Goal: Contribute content: Add original content to the website for others to see

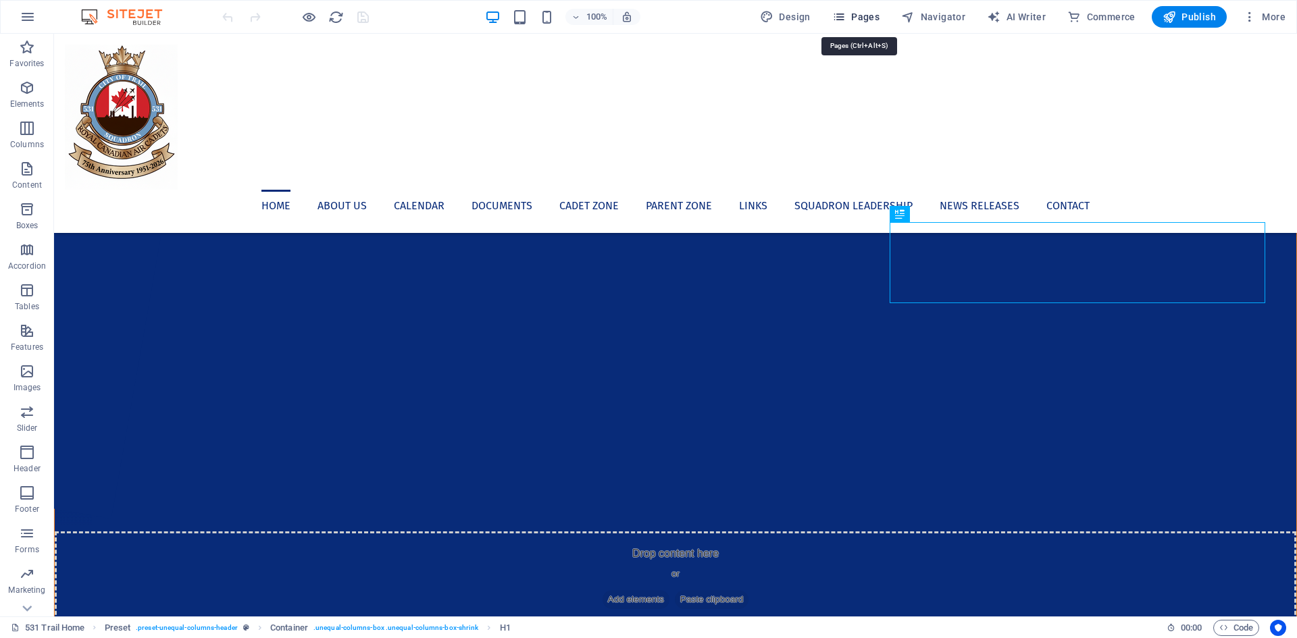
click at [840, 20] on icon "button" at bounding box center [839, 17] width 14 height 14
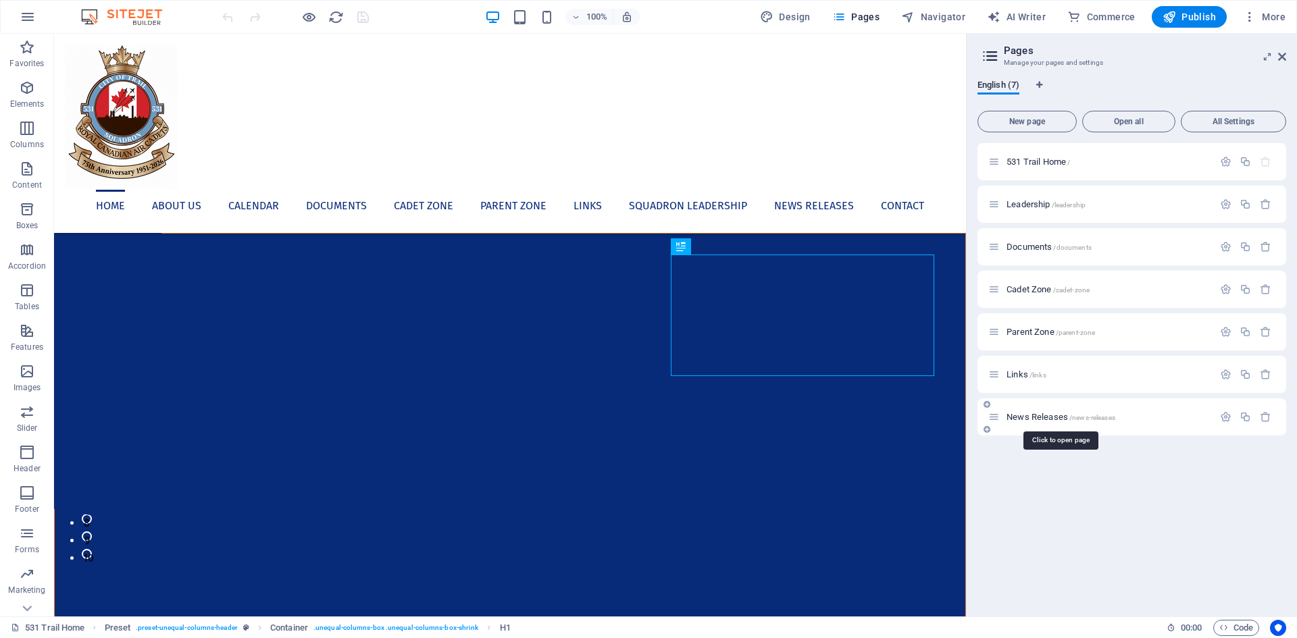
click at [1041, 418] on span "News Releases /news-releases" at bounding box center [1061, 417] width 109 height 10
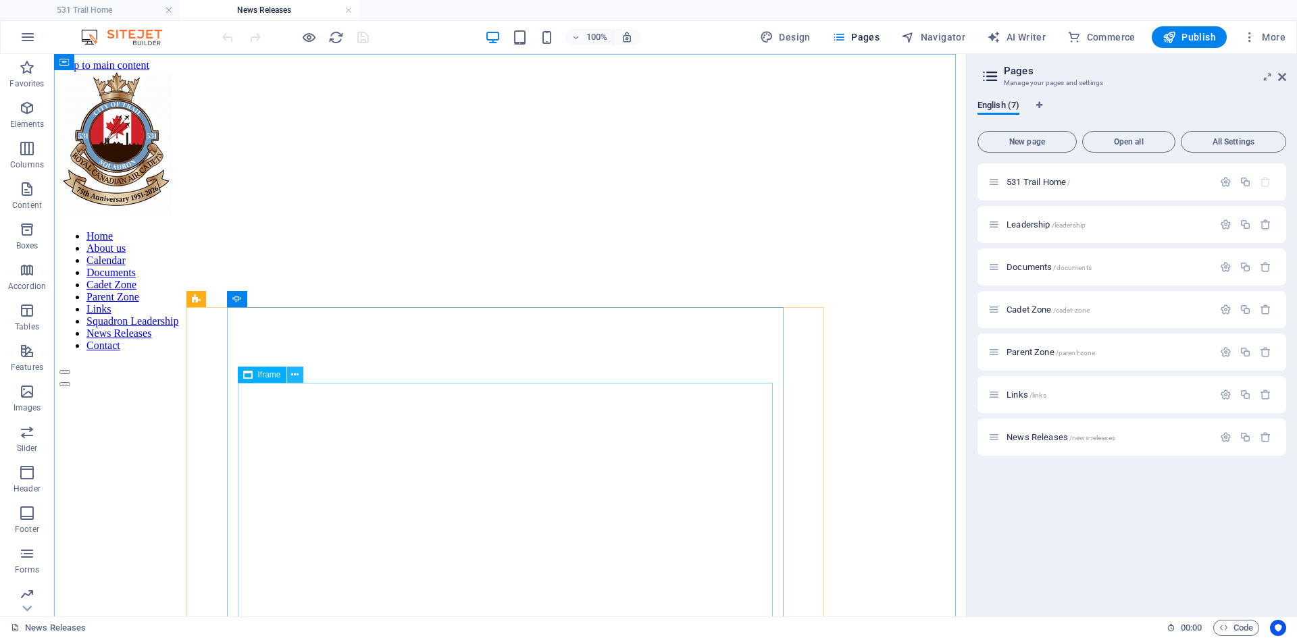
click at [298, 376] on icon at bounding box center [294, 375] width 7 height 14
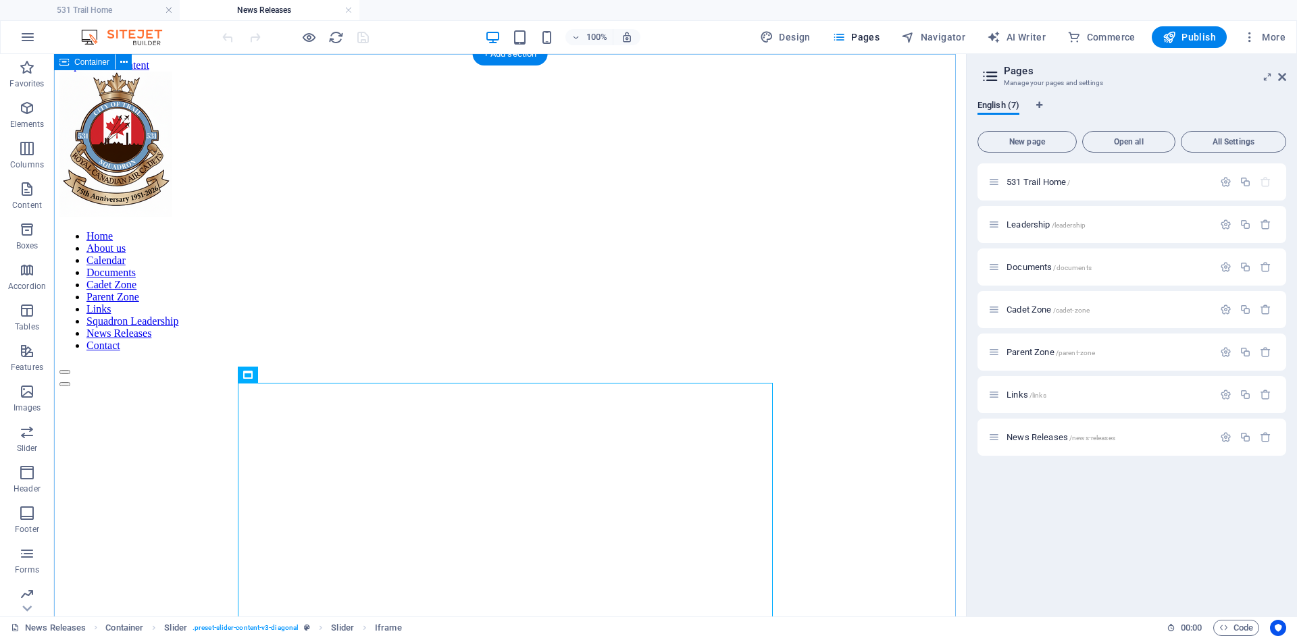
drag, startPoint x: 825, startPoint y: 477, endPoint x: 850, endPoint y: 463, distance: 28.4
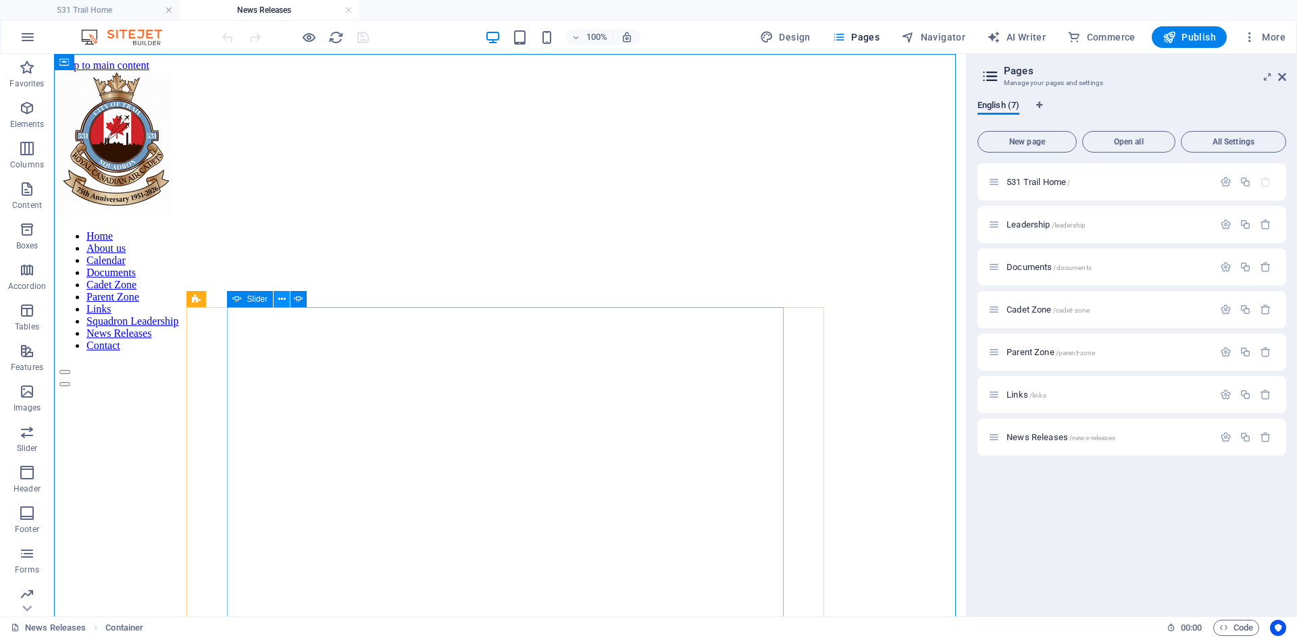
click at [282, 299] on icon at bounding box center [281, 300] width 7 height 14
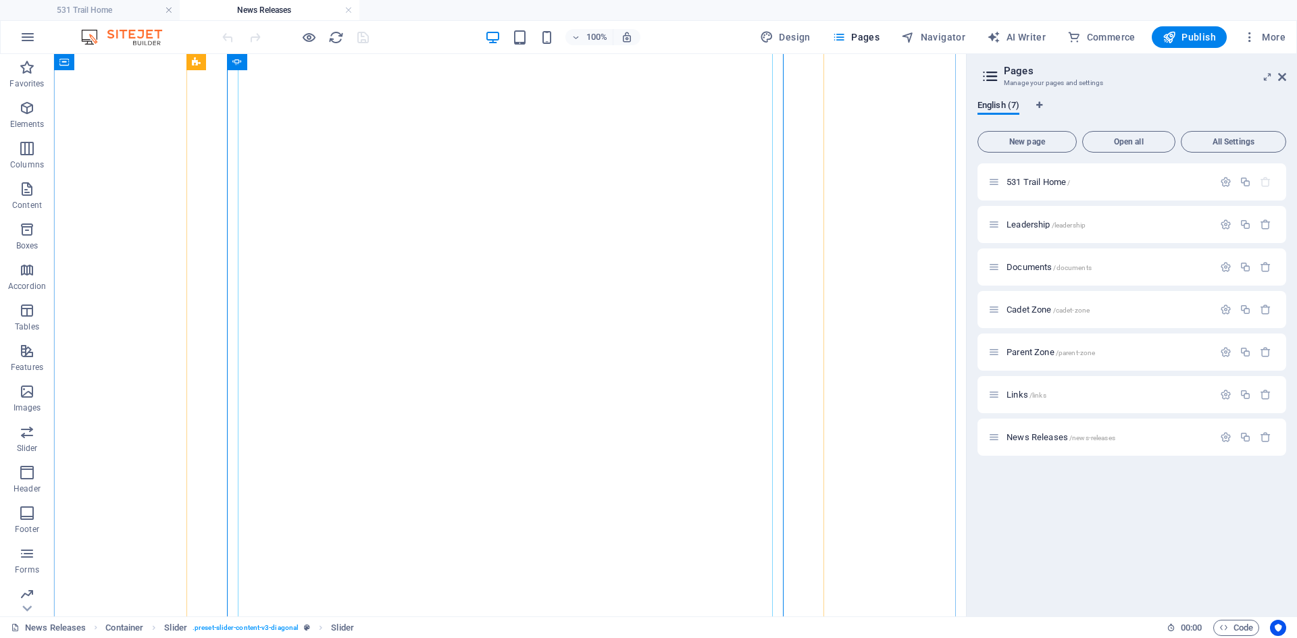
scroll to position [608, 0]
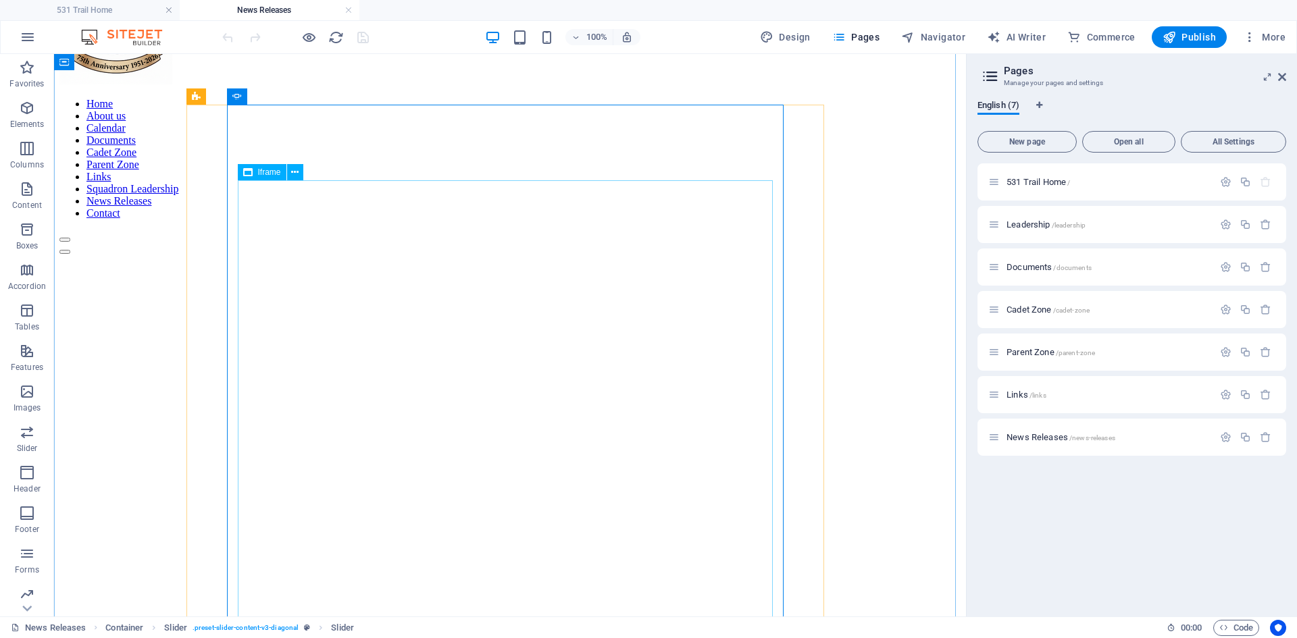
scroll to position [68, 0]
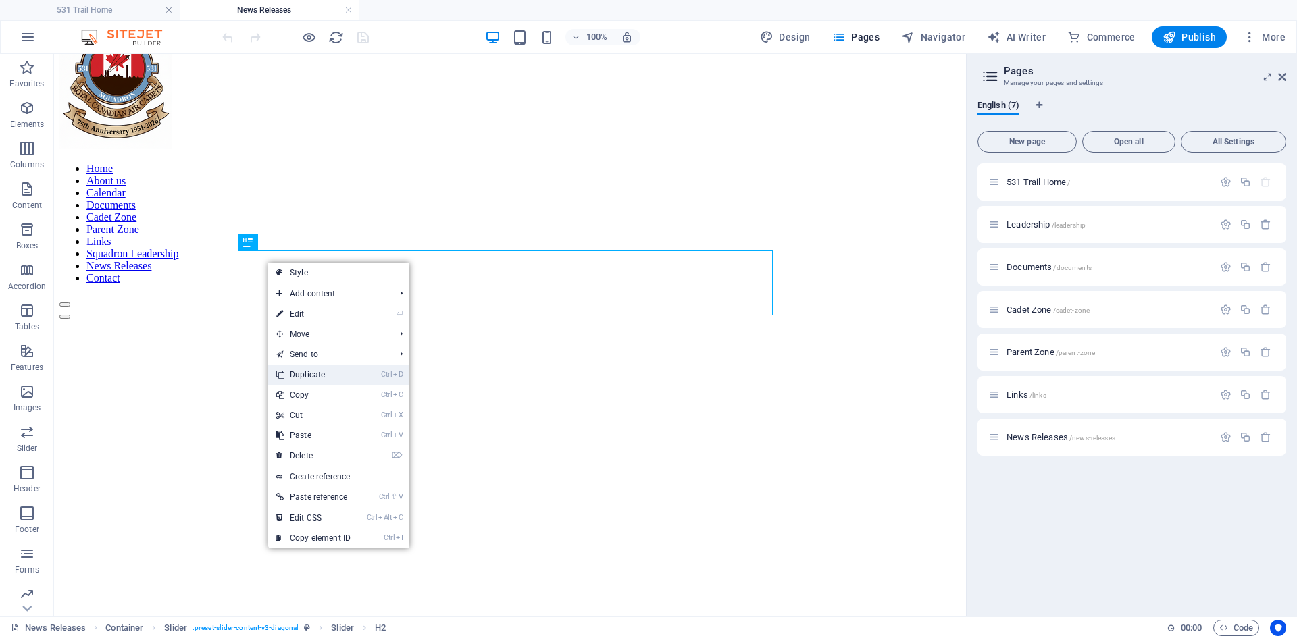
click at [308, 370] on link "Ctrl D Duplicate" at bounding box center [313, 375] width 91 height 20
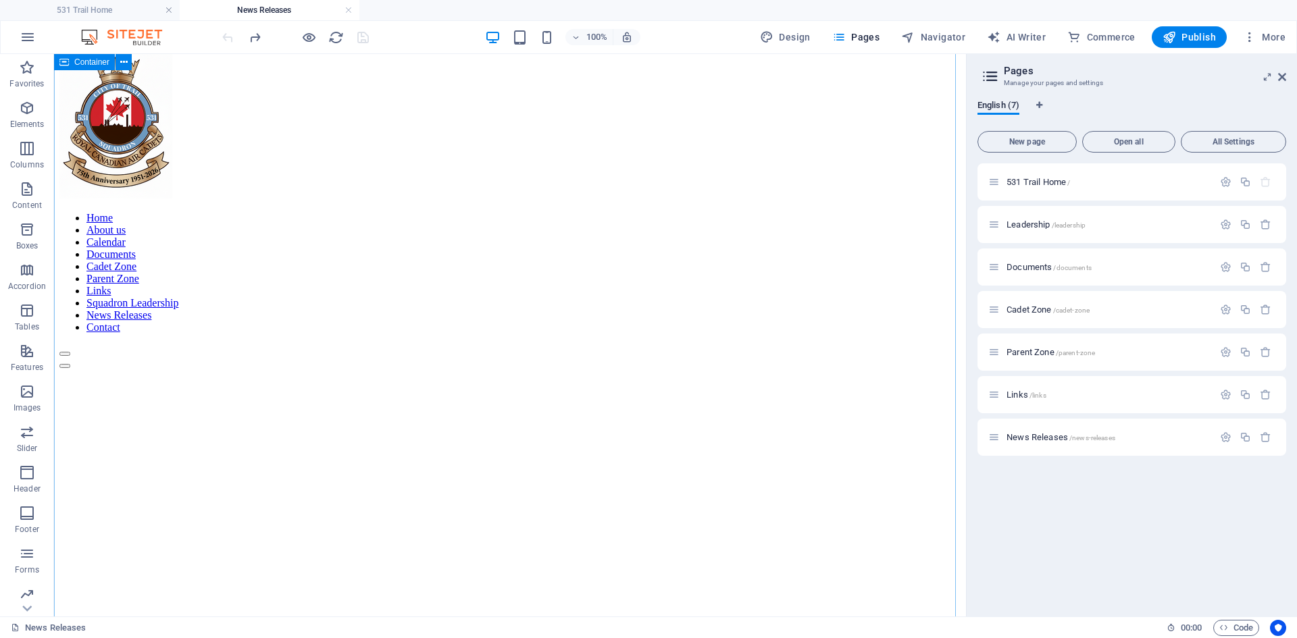
scroll to position [0, 0]
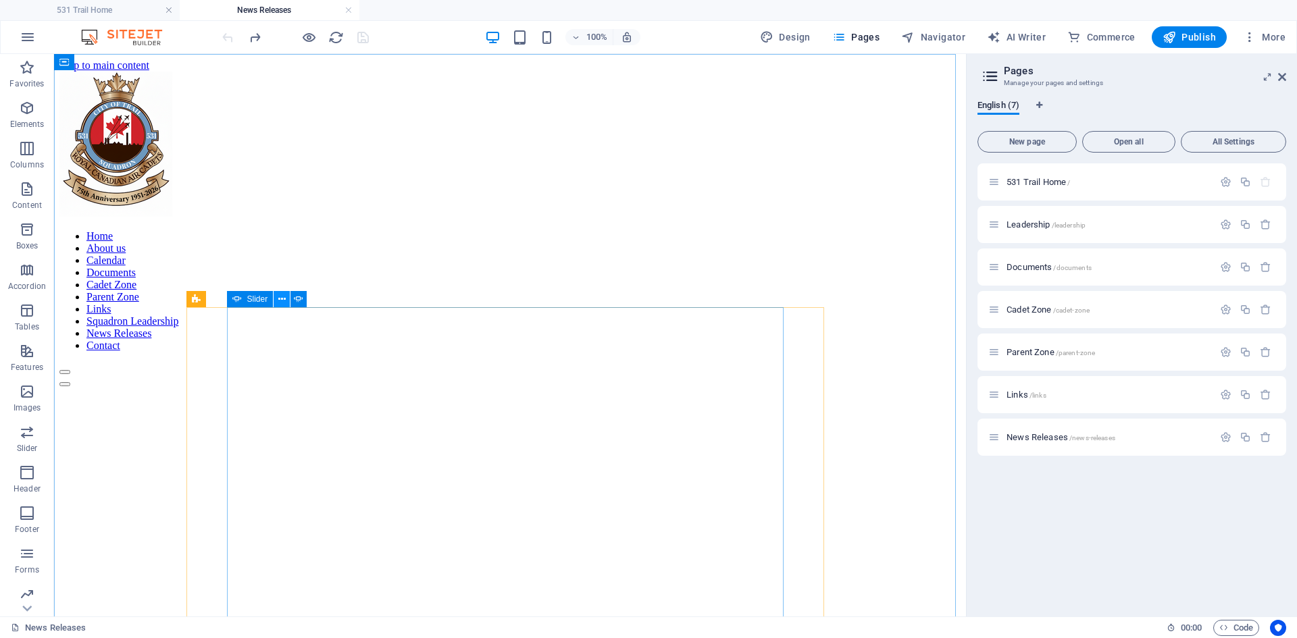
click at [284, 301] on icon at bounding box center [281, 300] width 7 height 14
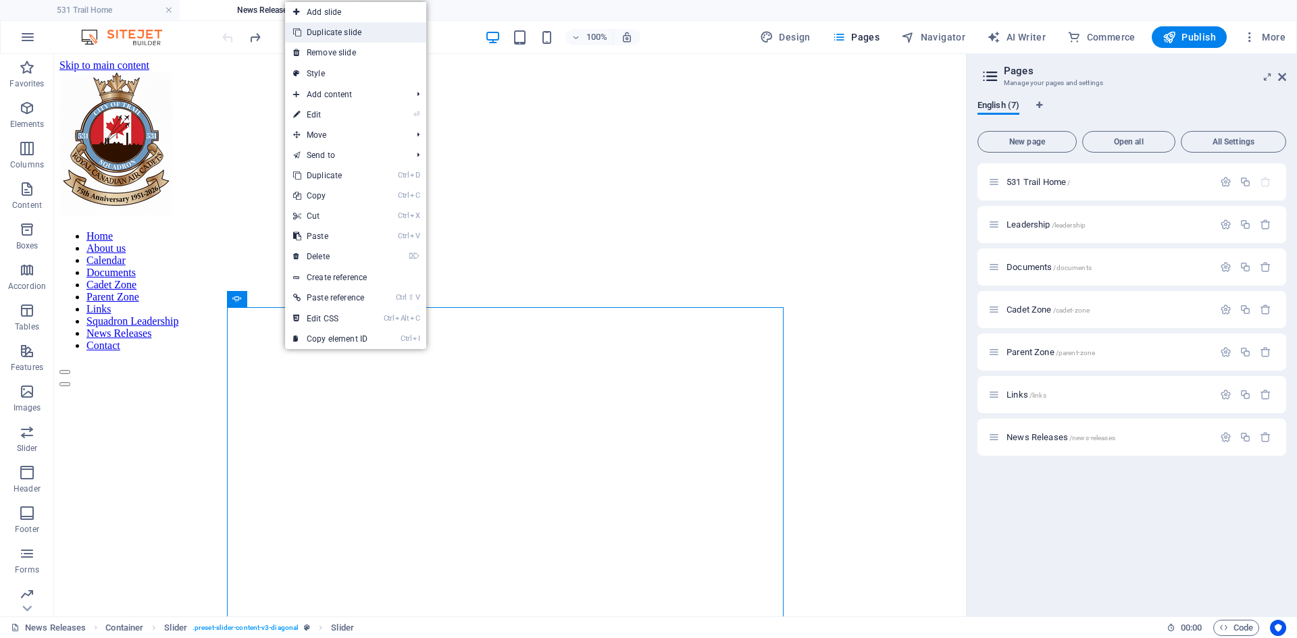
click at [355, 31] on link "Duplicate slide" at bounding box center [355, 32] width 141 height 20
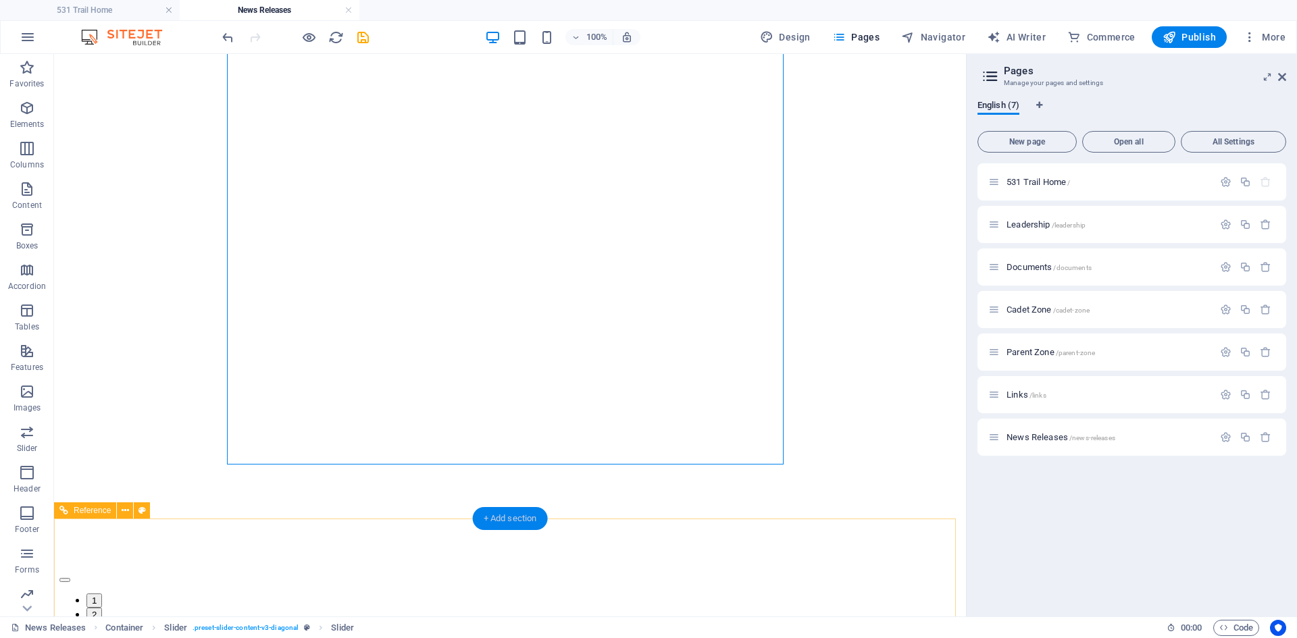
scroll to position [473, 0]
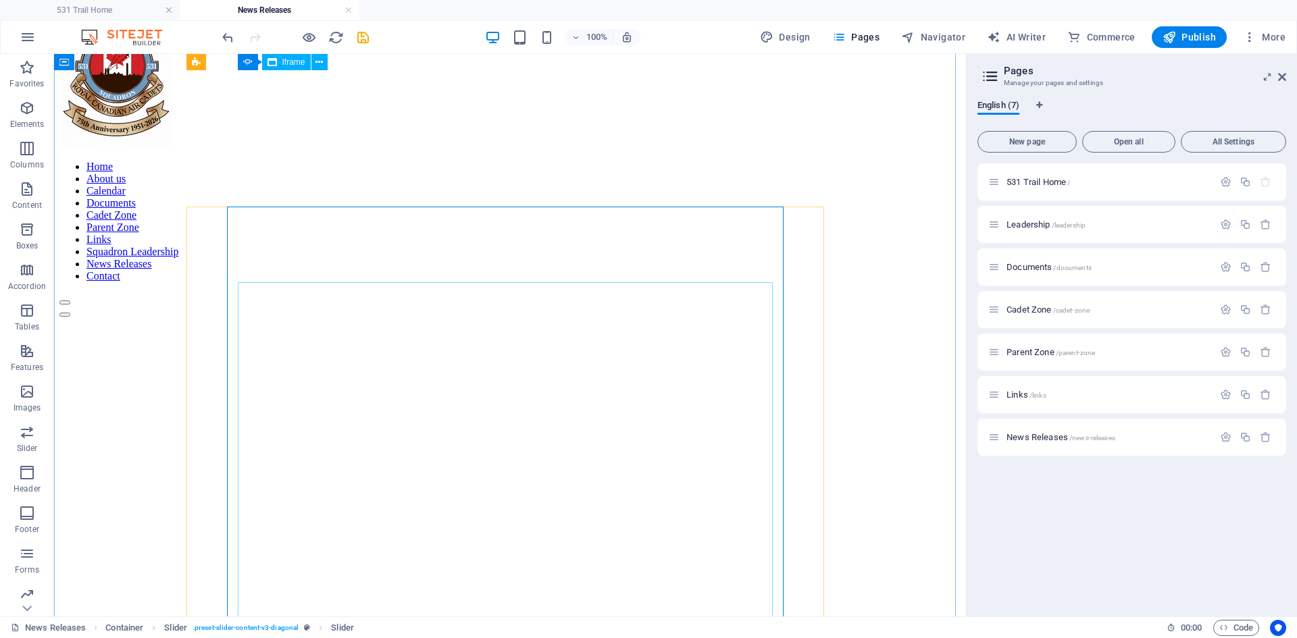
scroll to position [68, 0]
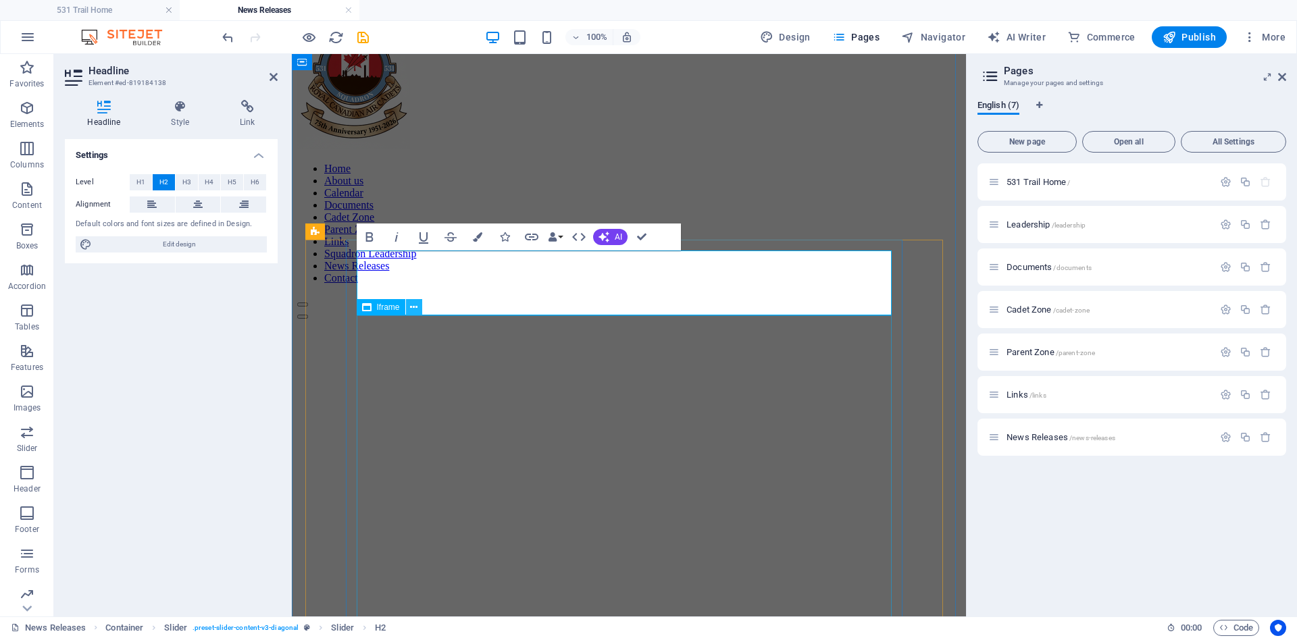
click at [418, 305] on button at bounding box center [414, 307] width 16 height 16
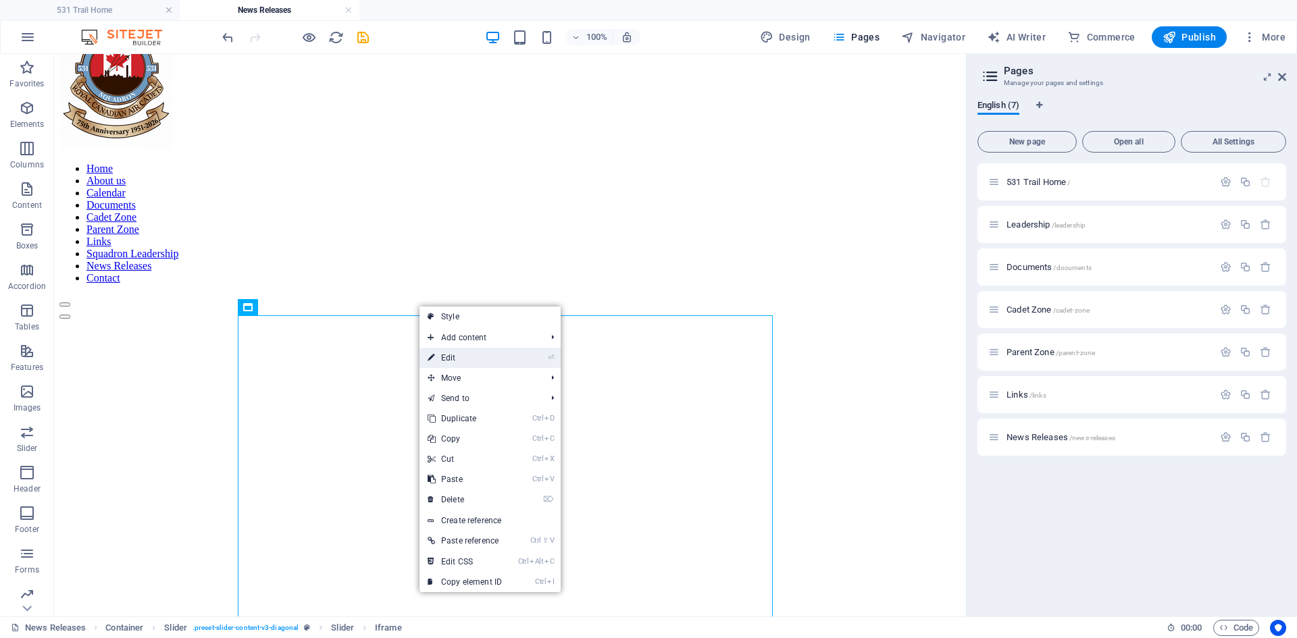
click at [447, 361] on link "⏎ Edit" at bounding box center [465, 358] width 91 height 20
select select "%"
select select "px"
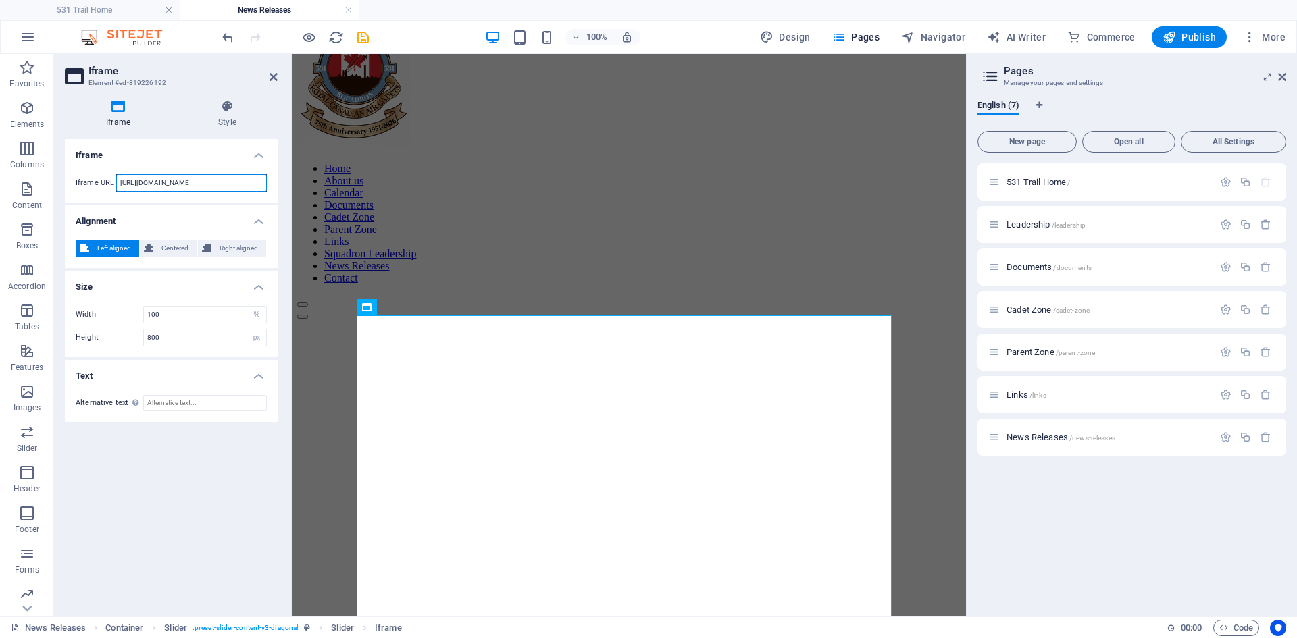
click at [132, 180] on input "[URL][DOMAIN_NAME]" at bounding box center [191, 183] width 151 height 18
drag, startPoint x: 411, startPoint y: 237, endPoint x: 415, endPoint y: 183, distance: 54.2
paste input "cadets-return-from-summer-training-across-western-[GEOGRAPHIC_DATA]-8226202"
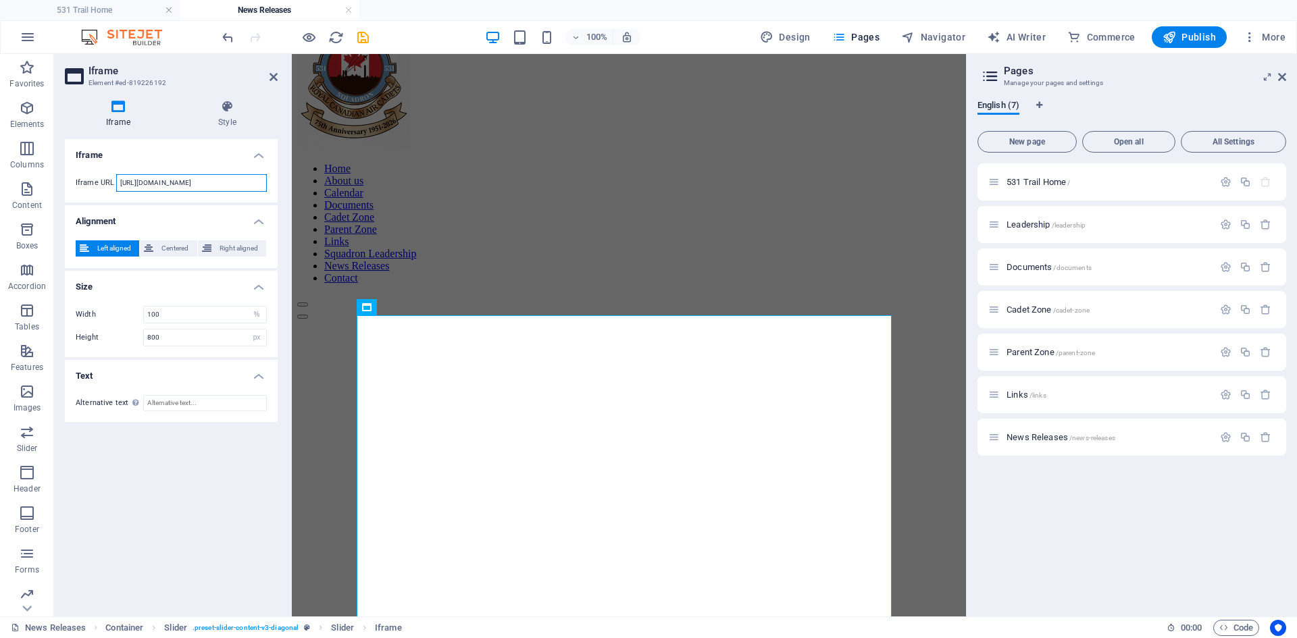
scroll to position [0, 186]
type input "[URL][DOMAIN_NAME]"
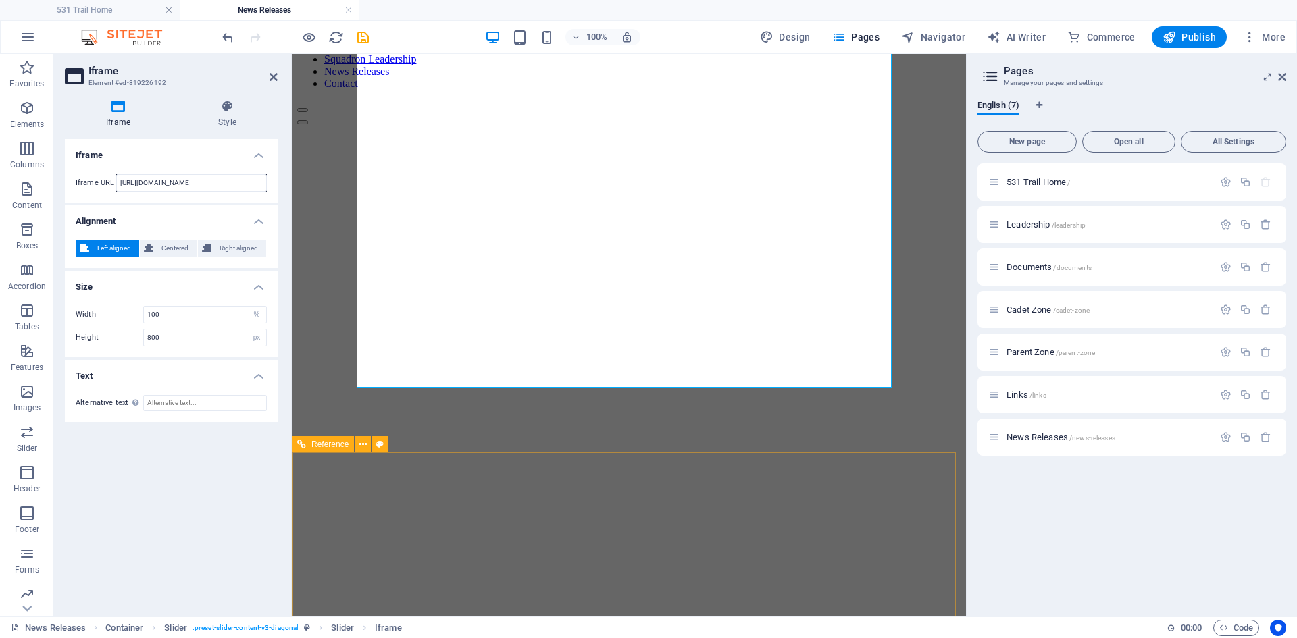
scroll to position [0, 0]
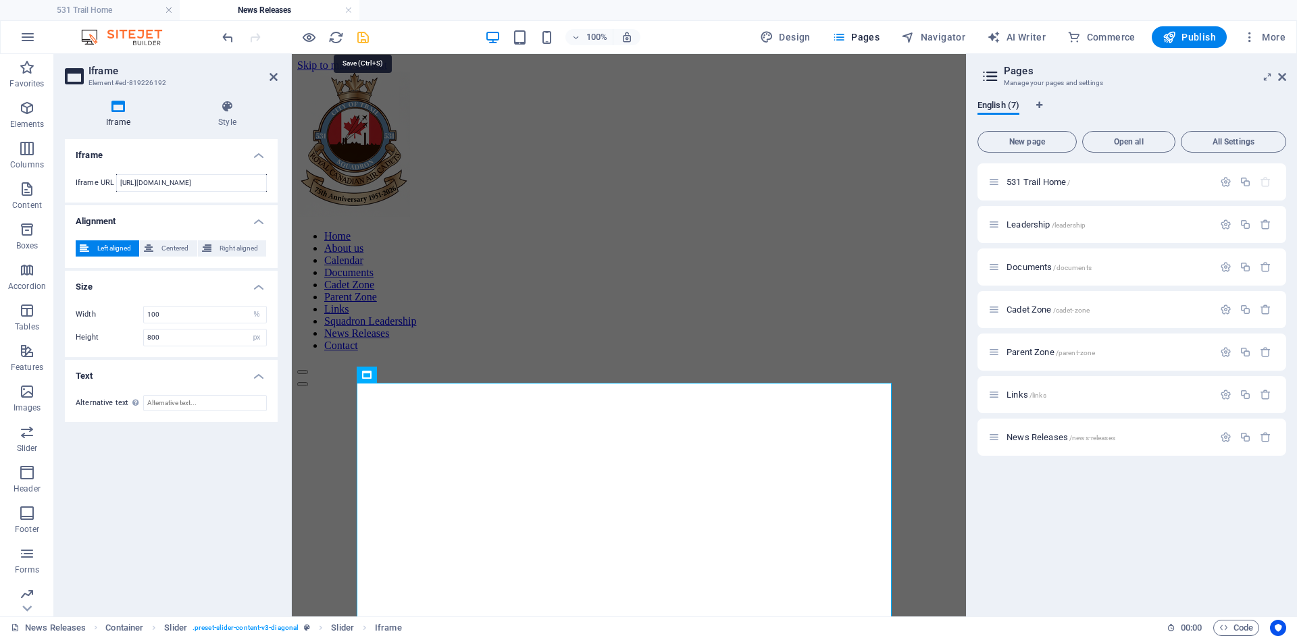
click at [359, 39] on icon "save" at bounding box center [363, 38] width 16 height 16
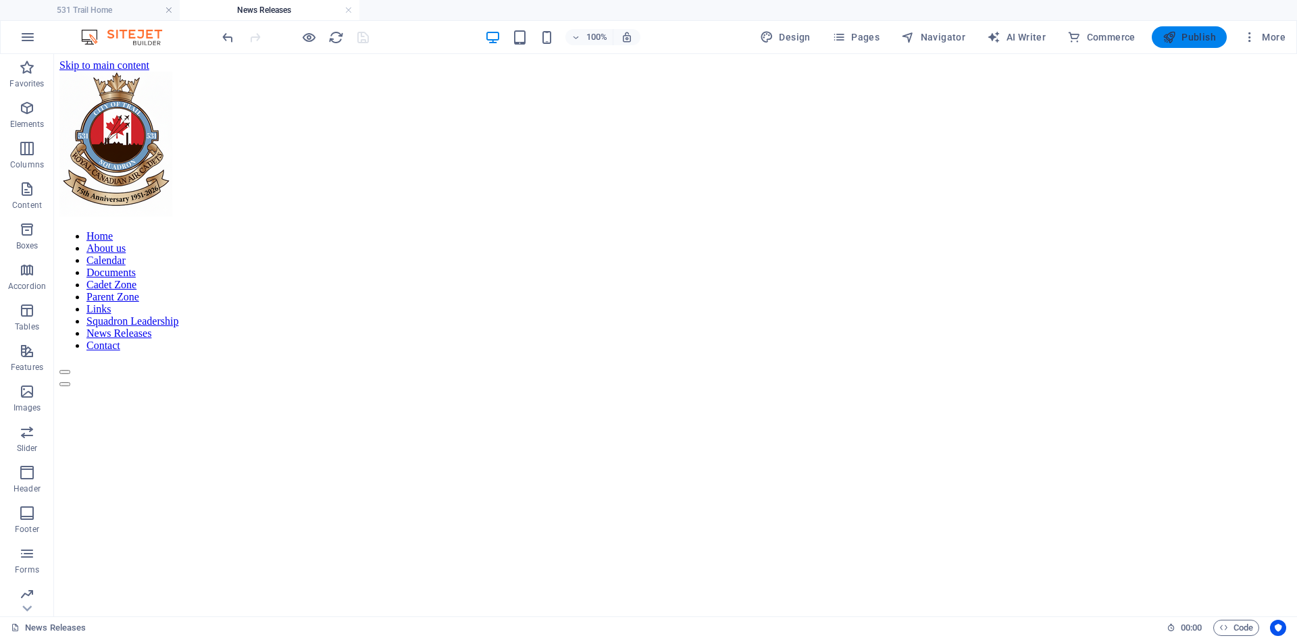
click at [1189, 32] on span "Publish" at bounding box center [1189, 37] width 53 height 14
